Goal: Information Seeking & Learning: Learn about a topic

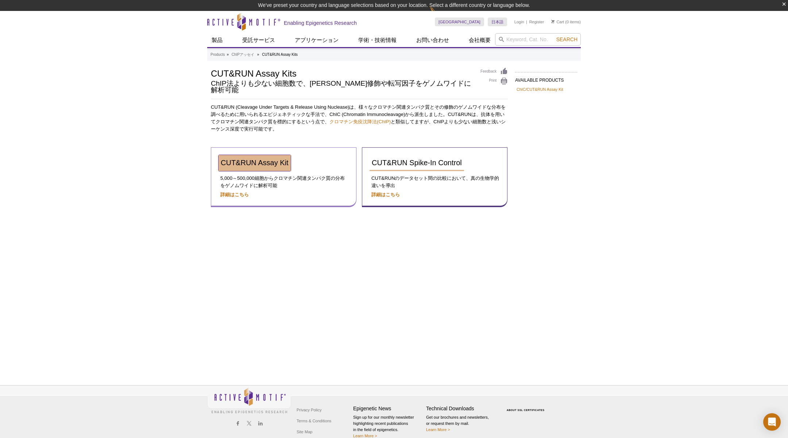
click at [257, 159] on span "CUT&RUN Assay Kit" at bounding box center [255, 163] width 68 height 8
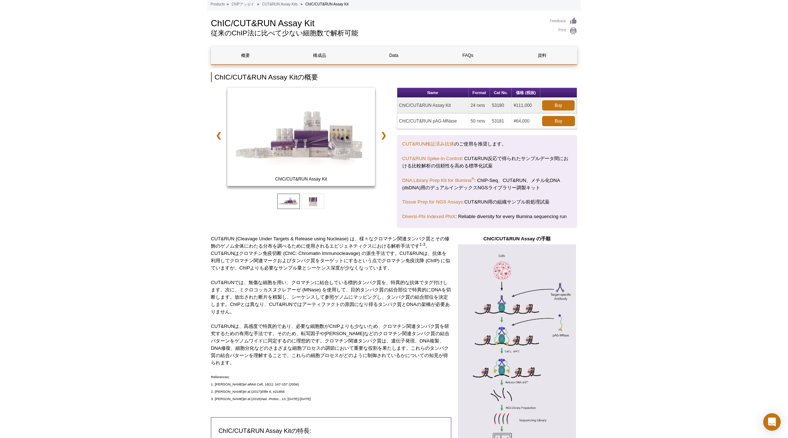
scroll to position [40, 0]
drag, startPoint x: 528, startPoint y: 118, endPoint x: 408, endPoint y: 121, distance: 120.1
click at [408, 121] on tr "ChIC/CUT&RUN pAG-MNase 50 rxns 53181 ¥64,000 Buy" at bounding box center [487, 121] width 180 height 16
drag, startPoint x: 631, startPoint y: 154, endPoint x: 616, endPoint y: 150, distance: 15.7
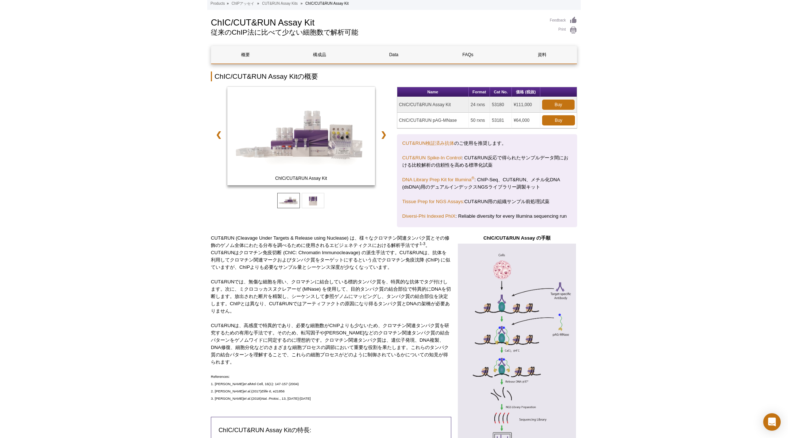
drag, startPoint x: 395, startPoint y: 108, endPoint x: 523, endPoint y: 104, distance: 127.8
click at [523, 104] on div "ChIC/CUT&RUN Assay Kit ChIC/CUT&RUN pAG-MNase ❮ ❯ Name Format Cat No. 価格 (税抜) C…" at bounding box center [394, 157] width 366 height 140
drag, startPoint x: 452, startPoint y: 121, endPoint x: 421, endPoint y: 124, distance: 31.5
click at [421, 124] on td "ChIC/CUT&RUN pAG-MNase" at bounding box center [433, 121] width 72 height 16
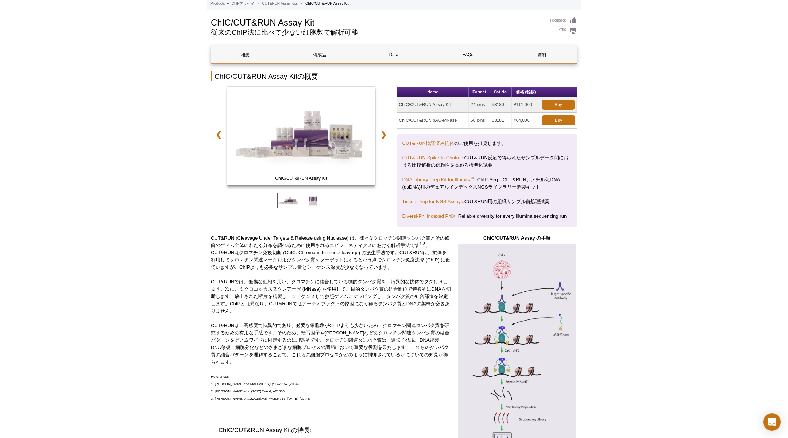
drag, startPoint x: 679, startPoint y: 214, endPoint x: 675, endPoint y: 216, distance: 4.3
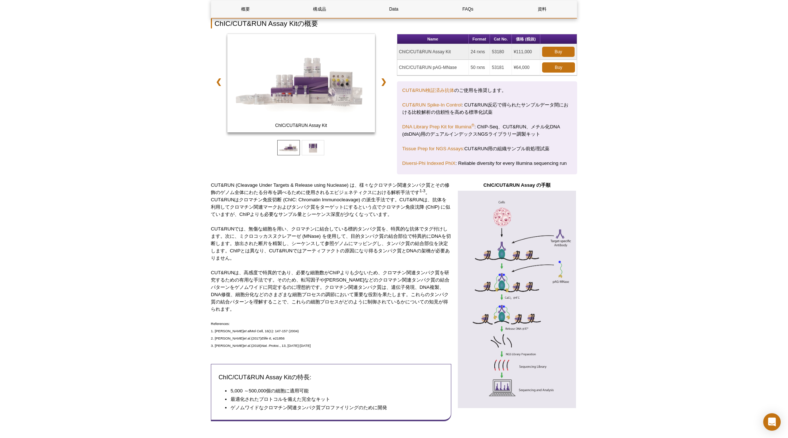
scroll to position [26, 0]
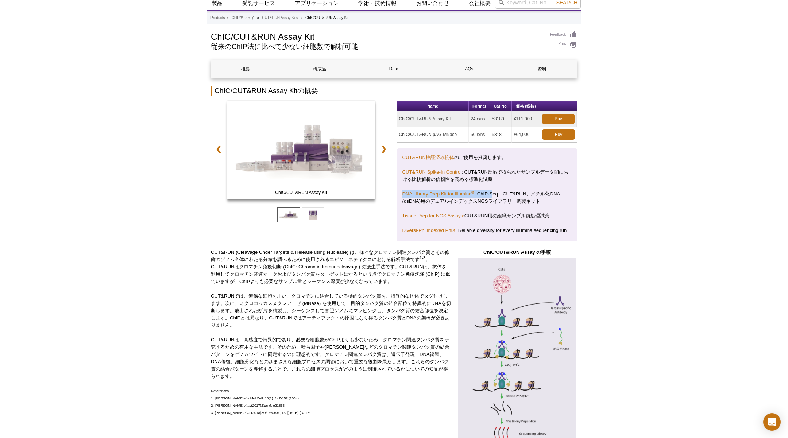
drag, startPoint x: 462, startPoint y: 196, endPoint x: 401, endPoint y: 192, distance: 60.4
click at [401, 192] on div "CUT&RUN検証済み抗体 のご使用を推奨します。 CUT&RUN Spike-In Control : CUT&RUN反応で得られたサンプルデータ間における…" at bounding box center [487, 195] width 181 height 93
click at [569, 211] on div "CUT&RUN検証済み抗体 のご使用を推奨します。 CUT&RUN Spike-In Control : CUT&RUN反応で得られたサンプルデータ間における…" at bounding box center [487, 195] width 181 height 93
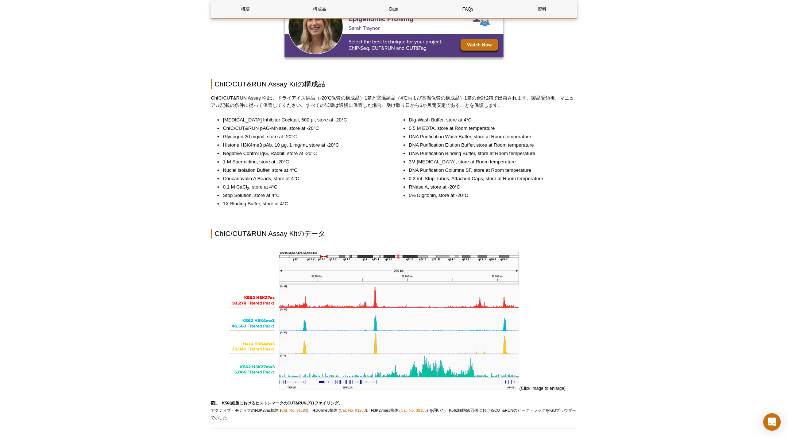
scroll to position [697, 0]
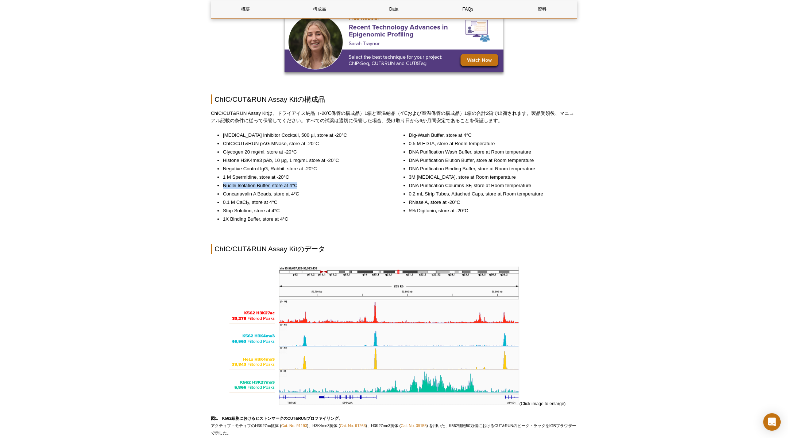
drag, startPoint x: 310, startPoint y: 184, endPoint x: 215, endPoint y: 182, distance: 95.6
click at [215, 182] on ul "[MEDICAL_DATA] Inhibitor Cocktail, 500 µl, store at -20°C ChIC/CUT&RUN pAG-MNas…" at bounding box center [297, 177] width 173 height 91
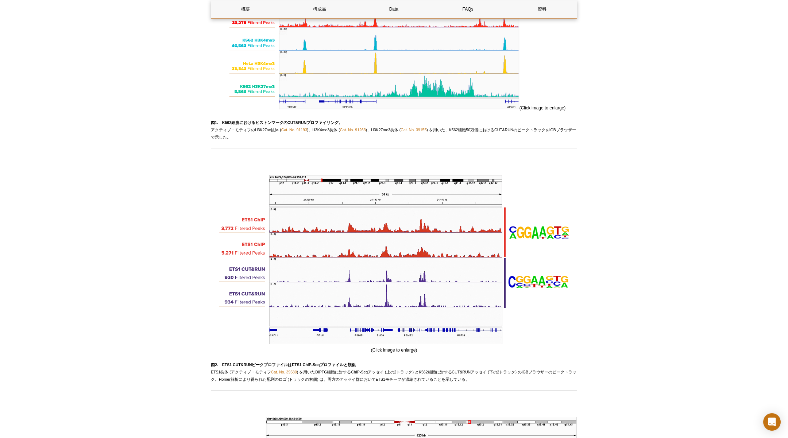
scroll to position [994, 0]
